Goal: Information Seeking & Learning: Learn about a topic

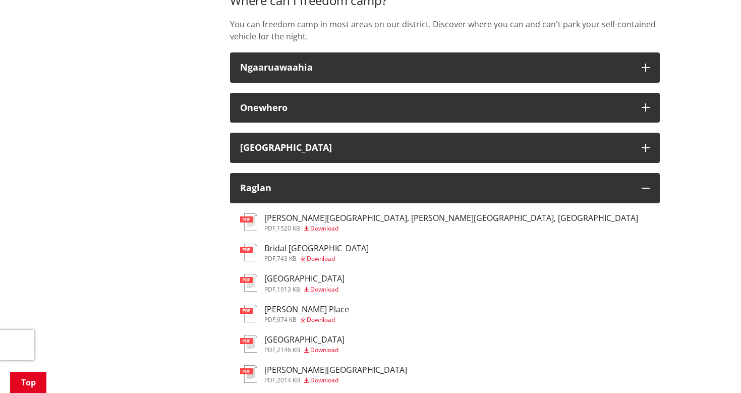
scroll to position [336, 0]
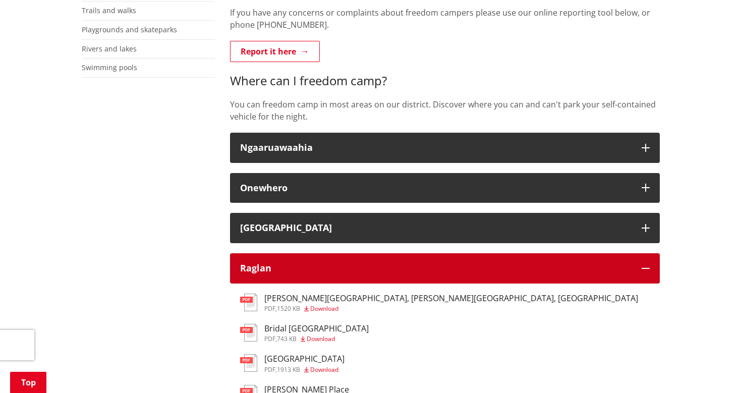
click at [343, 264] on div "Raglan" at bounding box center [435, 268] width 391 height 10
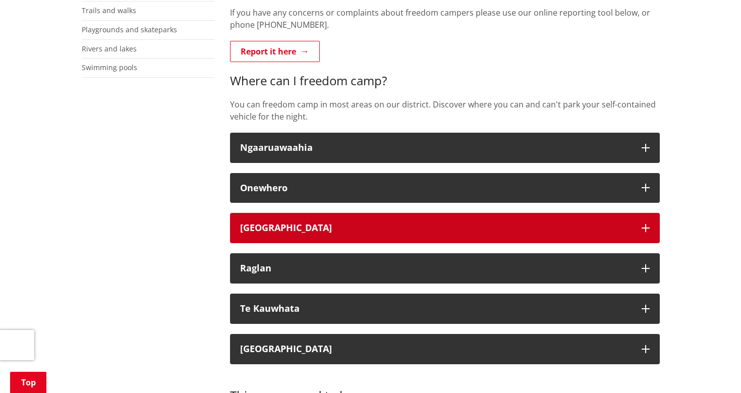
click at [324, 224] on div "Port Waikato" at bounding box center [435, 228] width 391 height 10
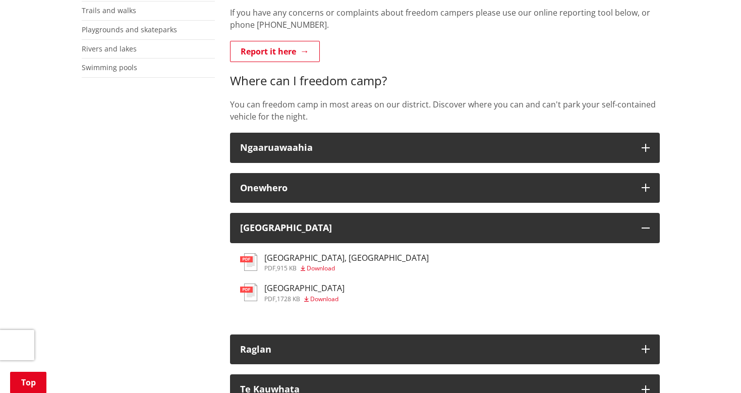
click at [303, 257] on h3 "Sunset Beach, Port Waikato" at bounding box center [346, 258] width 164 height 10
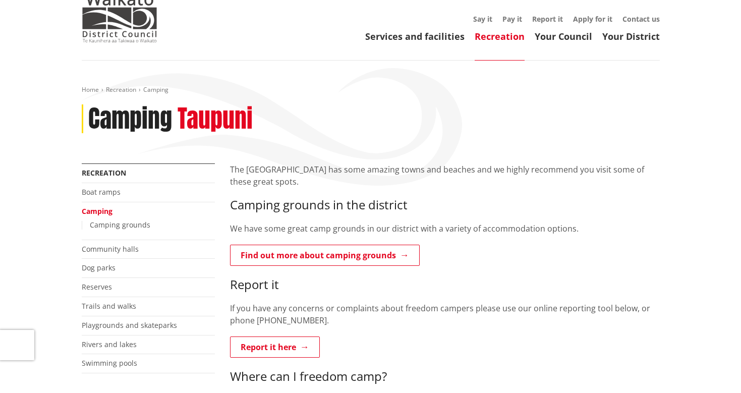
scroll to position [45, 0]
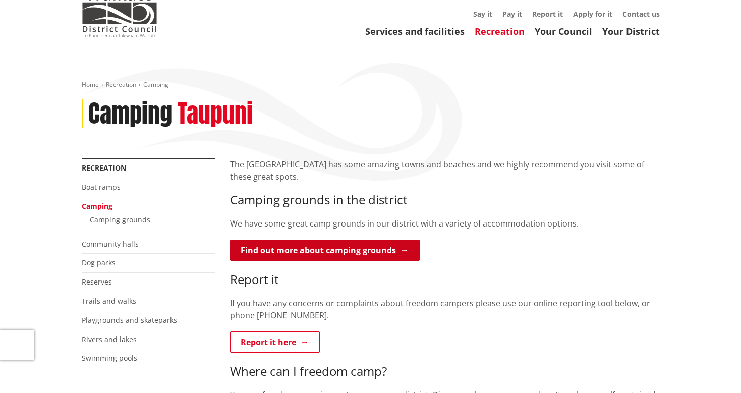
click at [339, 248] on link "Find out more about camping grounds" at bounding box center [325, 250] width 190 height 21
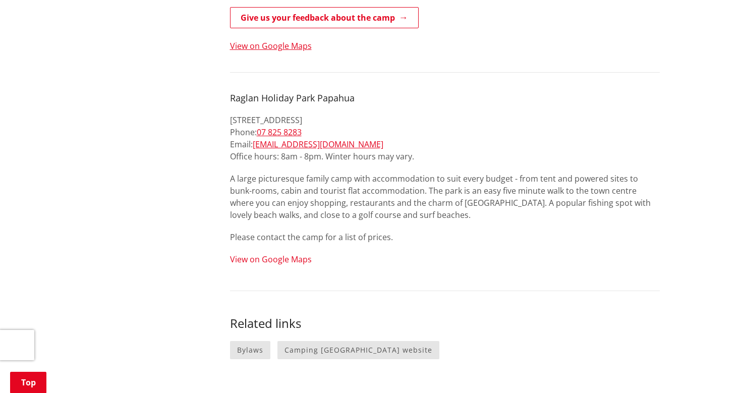
scroll to position [595, 0]
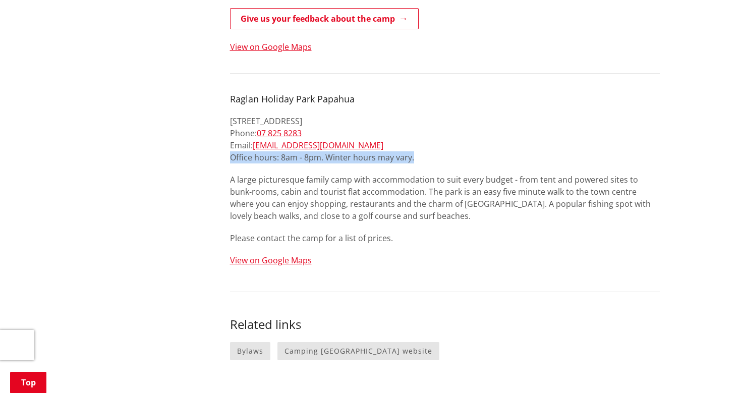
drag, startPoint x: 430, startPoint y: 142, endPoint x: 173, endPoint y: 142, distance: 256.2
click at [173, 142] on div "More from this section Recreation Boat ramps Camping Camping grounds Community …" at bounding box center [370, 47] width 593 height 876
click at [251, 194] on p "A large picturesque family camp with accommodation to suit every budget - from …" at bounding box center [445, 197] width 430 height 48
